Goal: Answer question/provide support: Share knowledge or assist other users

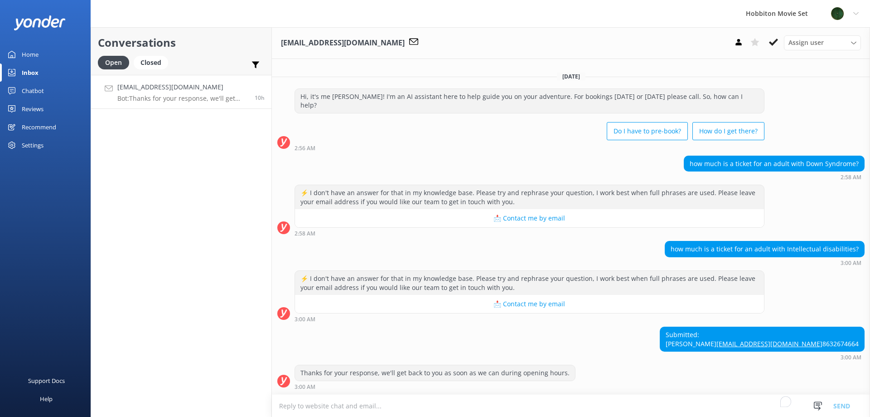
scroll to position [3, 0]
click at [212, 97] on p "Bot: ⚡ I don't have an answer for that in my knowledge base. Please try and rep…" at bounding box center [181, 98] width 129 height 8
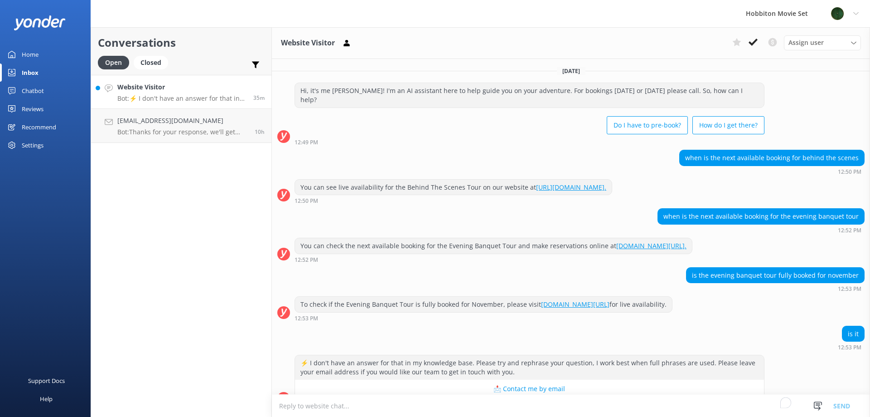
scroll to position [26, 0]
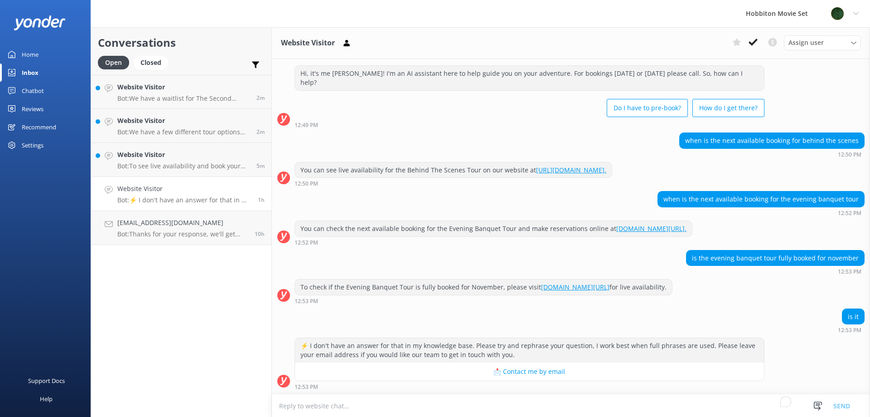
click at [199, 194] on div "Website Visitor Bot: ⚡ I don't have an answer for that in my knowledge base. Pl…" at bounding box center [184, 194] width 134 height 20
click at [758, 43] on button at bounding box center [753, 42] width 16 height 14
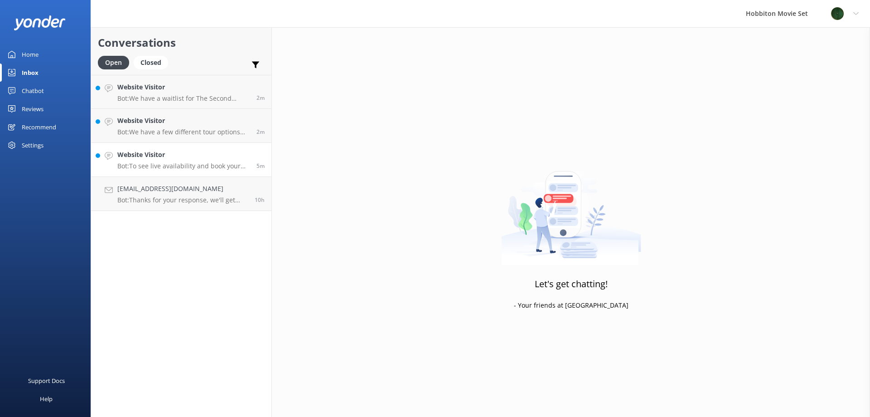
click at [147, 167] on p "Bot: To see live availability and book your Hobbiton tour, please visit www.hob…" at bounding box center [183, 166] width 132 height 8
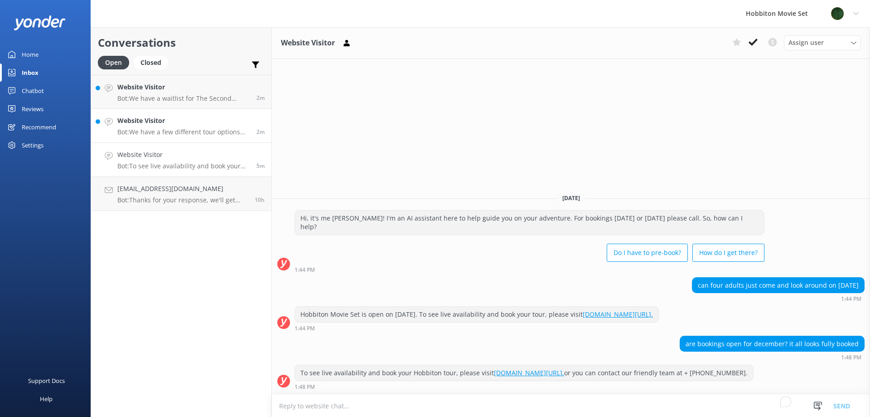
click at [189, 120] on h4 "Website Visitor" at bounding box center [183, 121] width 132 height 10
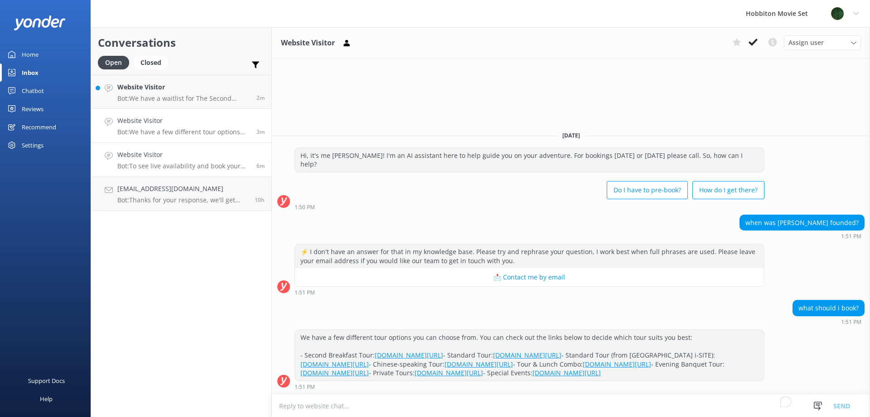
click at [196, 166] on p "Bot: To see live availability and book your Hobbiton tour, please visit www.hob…" at bounding box center [183, 166] width 132 height 8
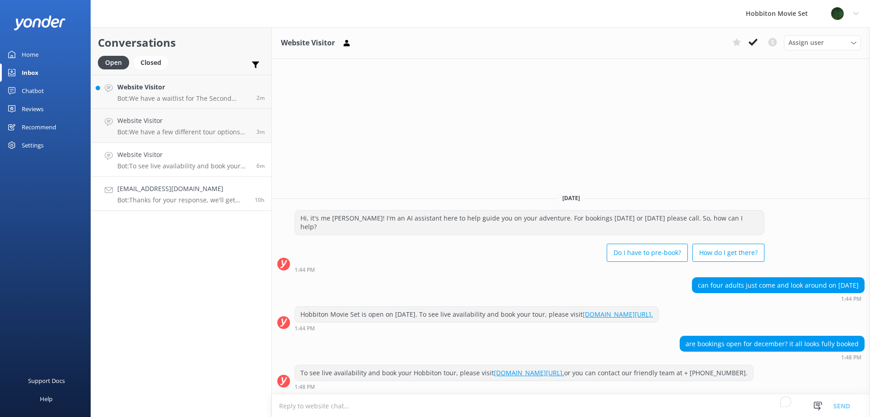
click at [194, 201] on p "Bot: Thanks for your response, we'll get back to you as soon as we can during o…" at bounding box center [182, 200] width 131 height 8
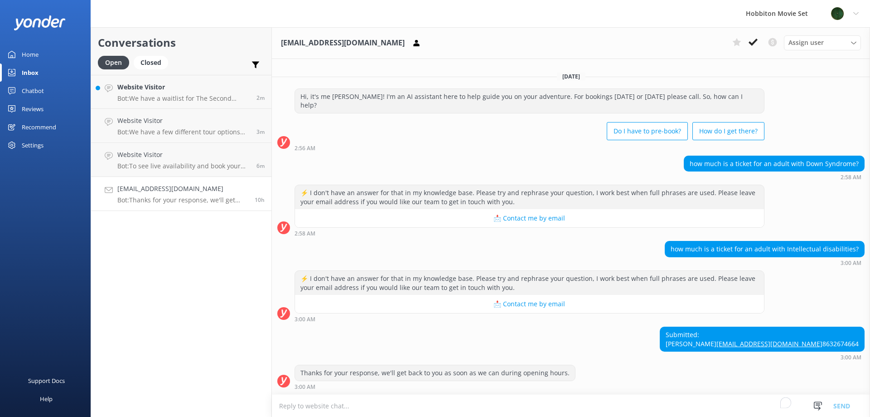
scroll to position [3, 0]
drag, startPoint x: 854, startPoint y: 337, endPoint x: 771, endPoint y: 335, distance: 82.5
click at [771, 335] on div "Submitted: Susan Scherer susanscherer7@yahoo.com 8632674664" at bounding box center [762, 339] width 204 height 24
copy link "susanscherer7@yahoo.com"
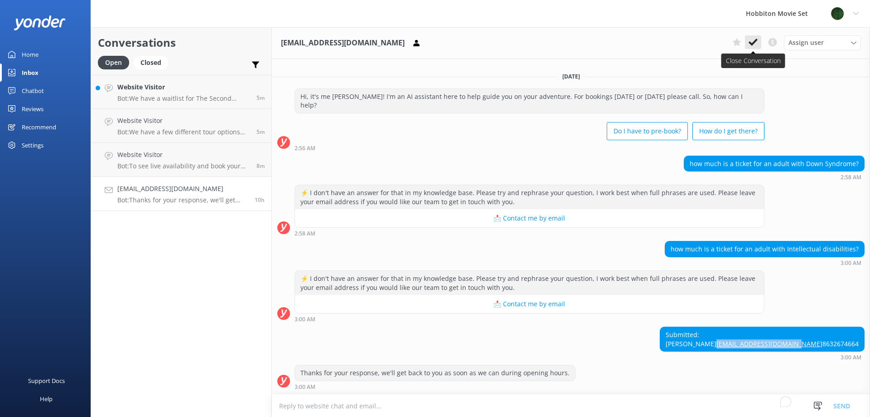
click at [756, 47] on button at bounding box center [753, 42] width 16 height 14
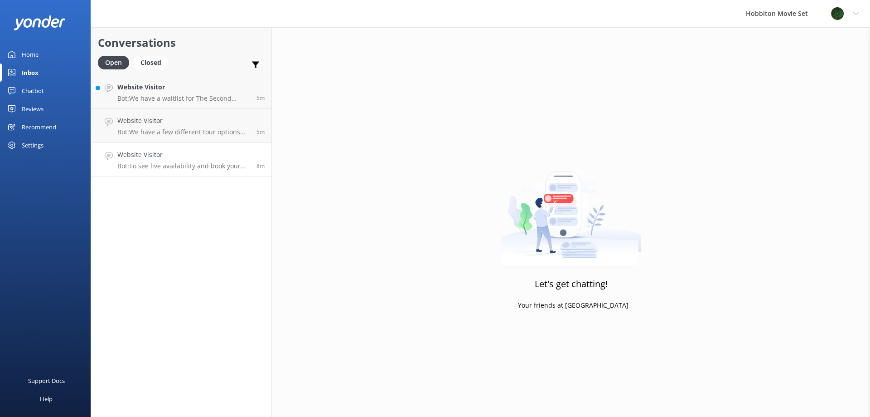
click at [146, 162] on p "Bot: To see live availability and book your Hobbiton tour, please visit www.hob…" at bounding box center [183, 166] width 132 height 8
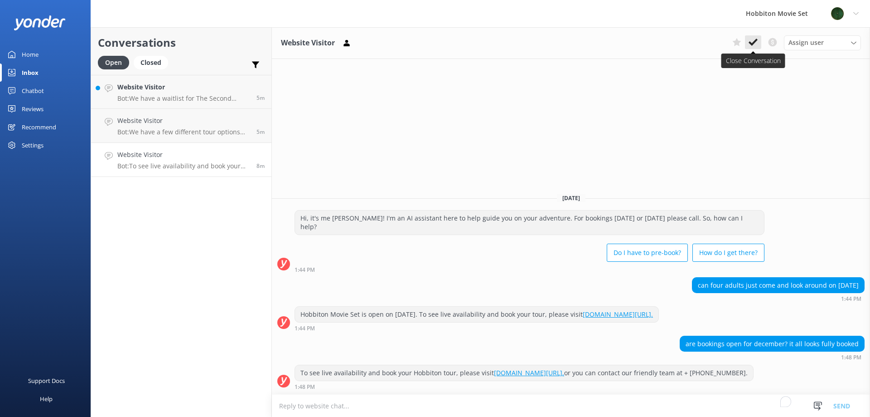
click at [758, 41] on button at bounding box center [753, 42] width 16 height 14
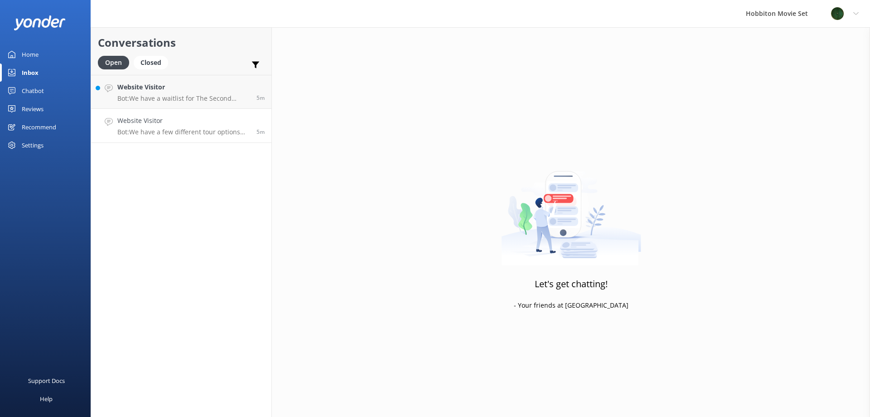
click at [196, 132] on p "Bot: We have a few different tour options you can choose from. You can check ou…" at bounding box center [183, 132] width 132 height 8
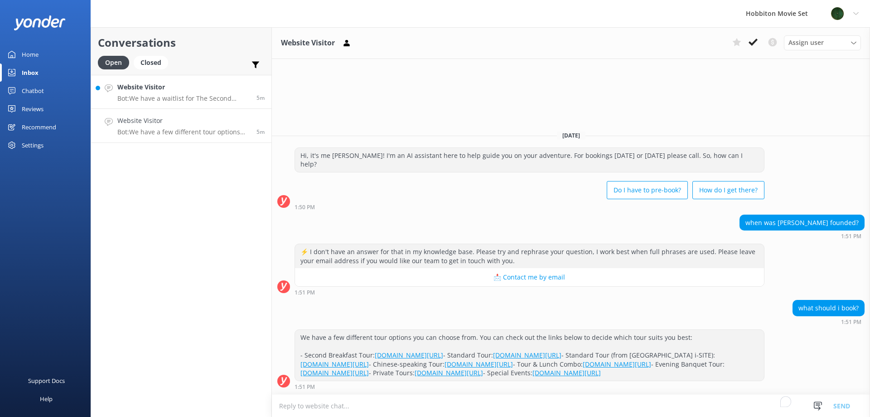
click at [178, 98] on p "Bot: We have a waitlist for The Second Breakfast Tours, Behind The Scenes Tours…" at bounding box center [183, 98] width 132 height 8
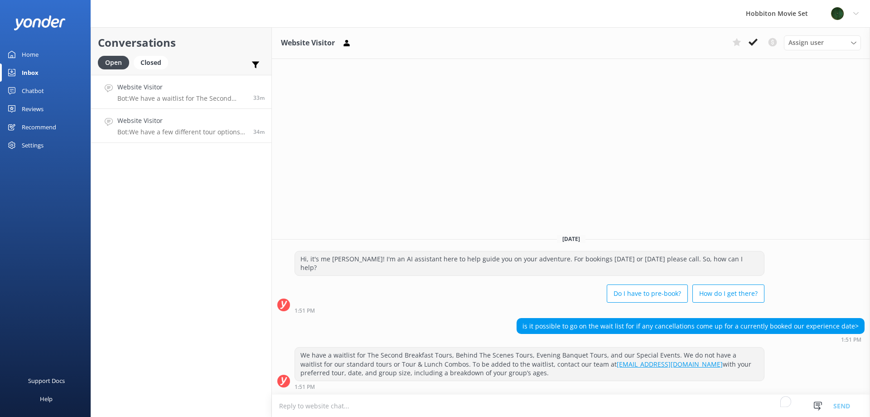
click at [159, 136] on link "Website Visitor Bot: We have a few different tour options you can choose from. …" at bounding box center [181, 126] width 180 height 34
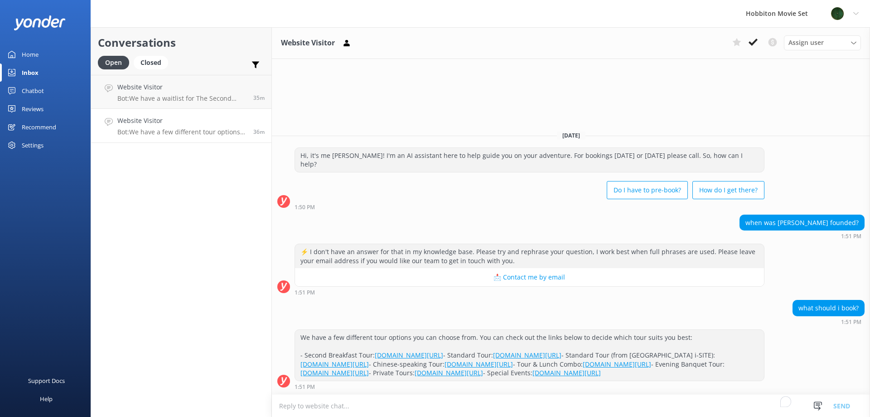
click at [202, 130] on p "Bot: We have a few different tour options you can choose from. You can check ou…" at bounding box center [181, 132] width 129 height 8
click at [752, 41] on icon at bounding box center [753, 42] width 9 height 9
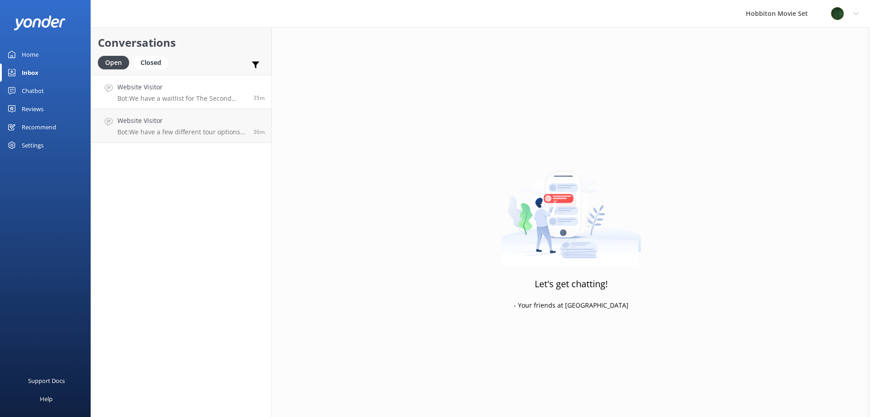
click at [211, 99] on p "Bot: We have a waitlist for The Second Breakfast Tours, Behind The Scenes Tours…" at bounding box center [181, 98] width 129 height 8
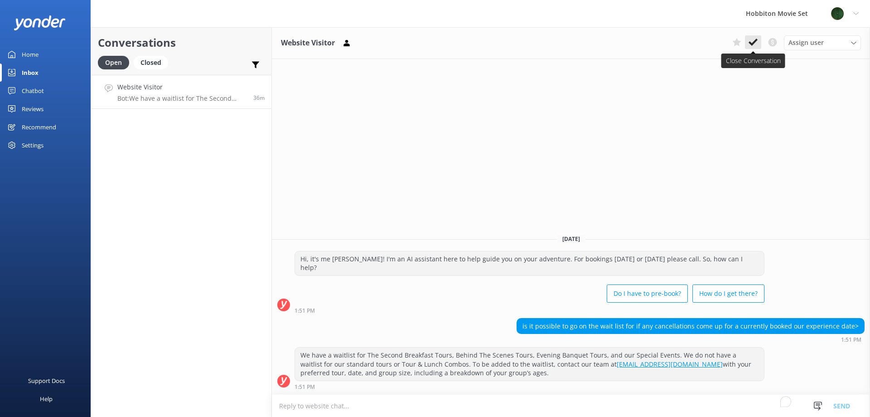
click at [757, 41] on use at bounding box center [753, 42] width 9 height 7
